Goal: Navigation & Orientation: Find specific page/section

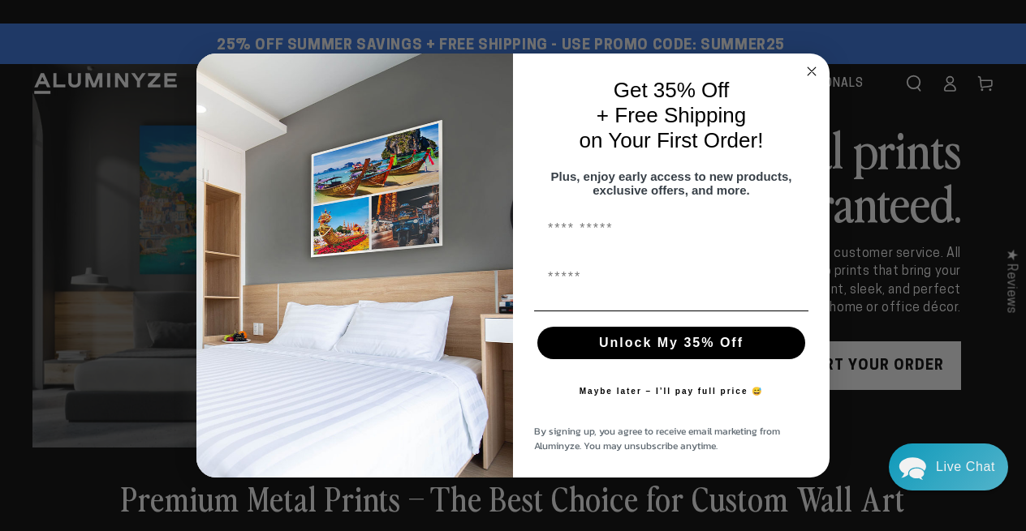
click at [811, 67] on icon "Close dialog" at bounding box center [811, 71] width 8 height 8
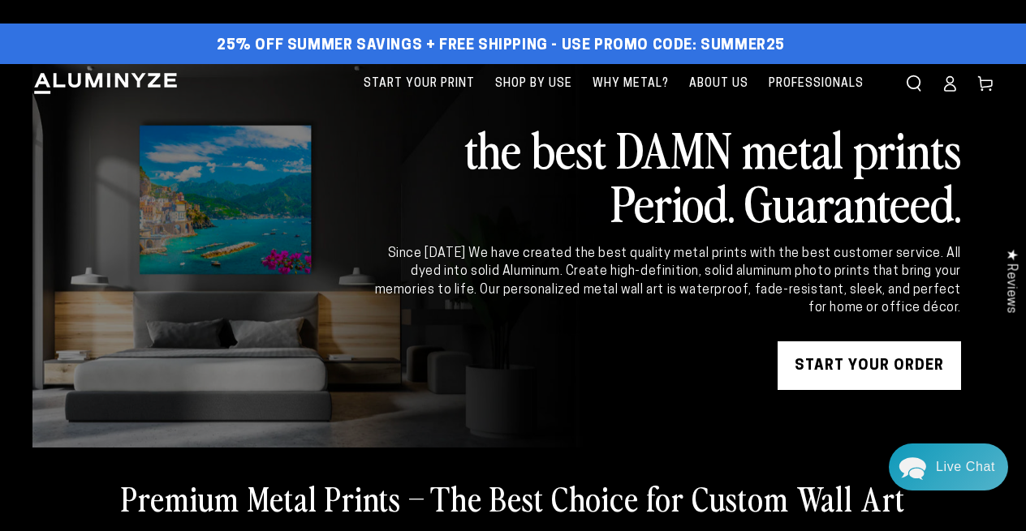
click at [951, 82] on ellipse at bounding box center [949, 80] width 6 height 6
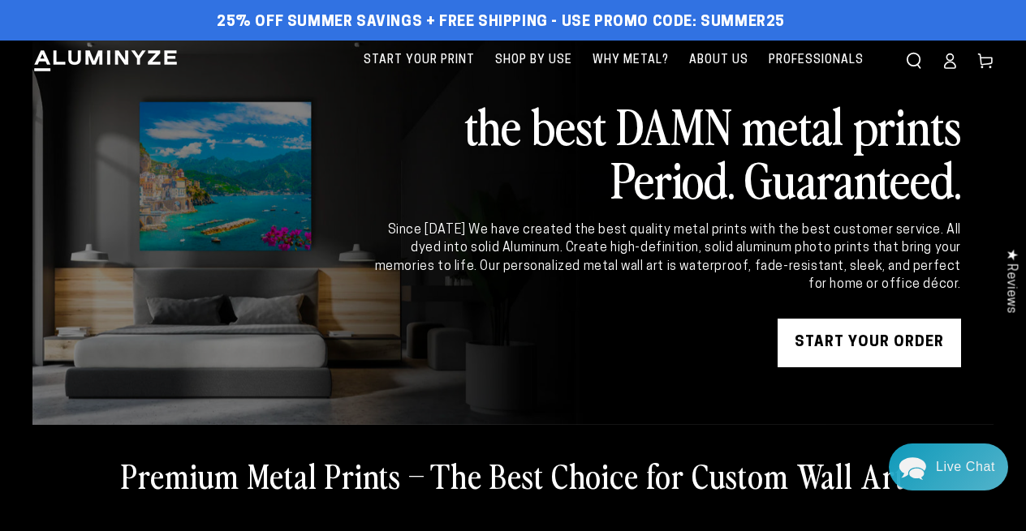
click at [950, 60] on ellipse at bounding box center [949, 57] width 6 height 6
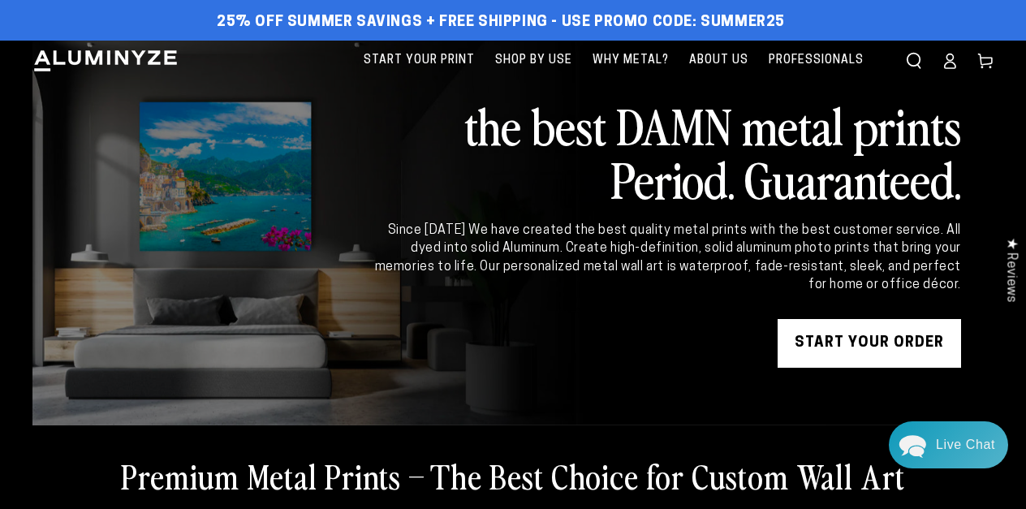
click at [948, 58] on icon at bounding box center [949, 61] width 16 height 16
click at [951, 59] on ellipse at bounding box center [949, 57] width 6 height 6
click at [951, 55] on icon at bounding box center [949, 61] width 16 height 16
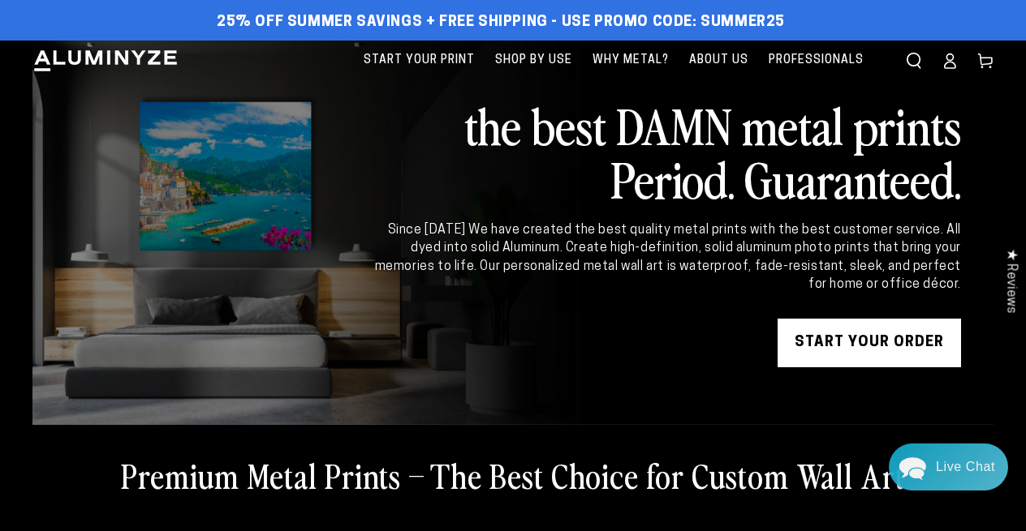
click at [950, 56] on icon at bounding box center [949, 61] width 16 height 16
click at [948, 57] on icon at bounding box center [949, 61] width 16 height 16
